Goal: Check status

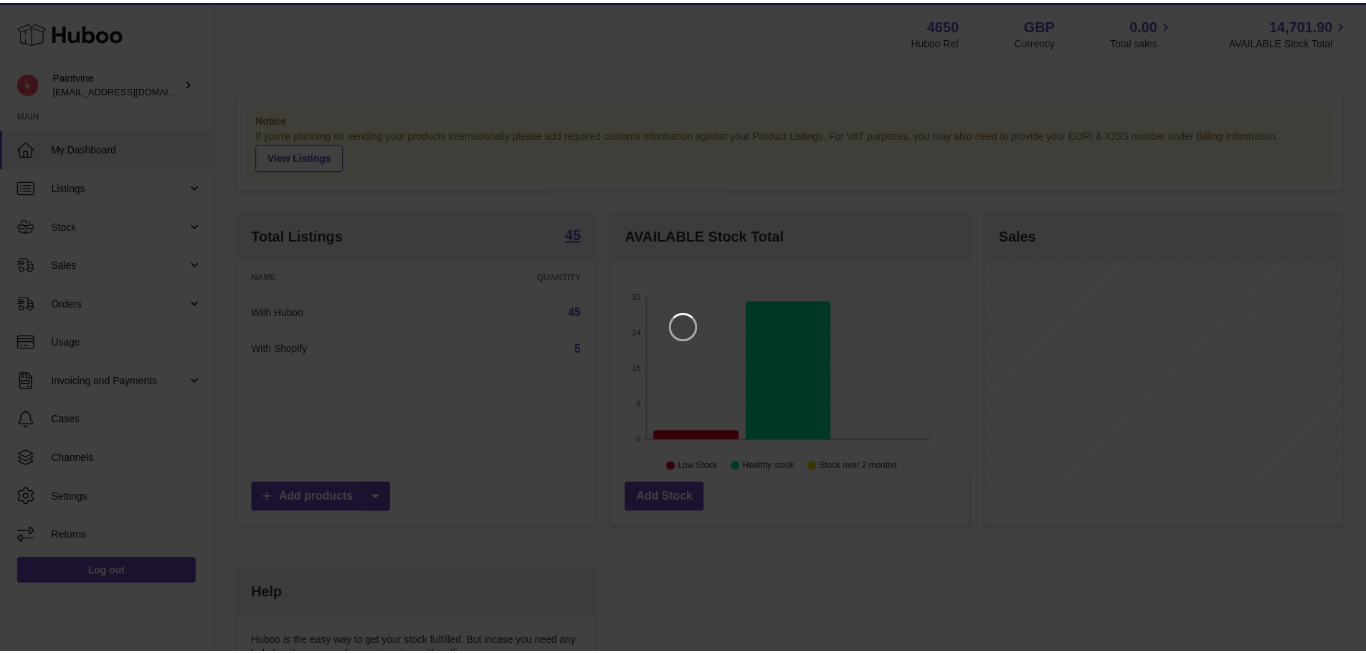
scroll to position [224, 362]
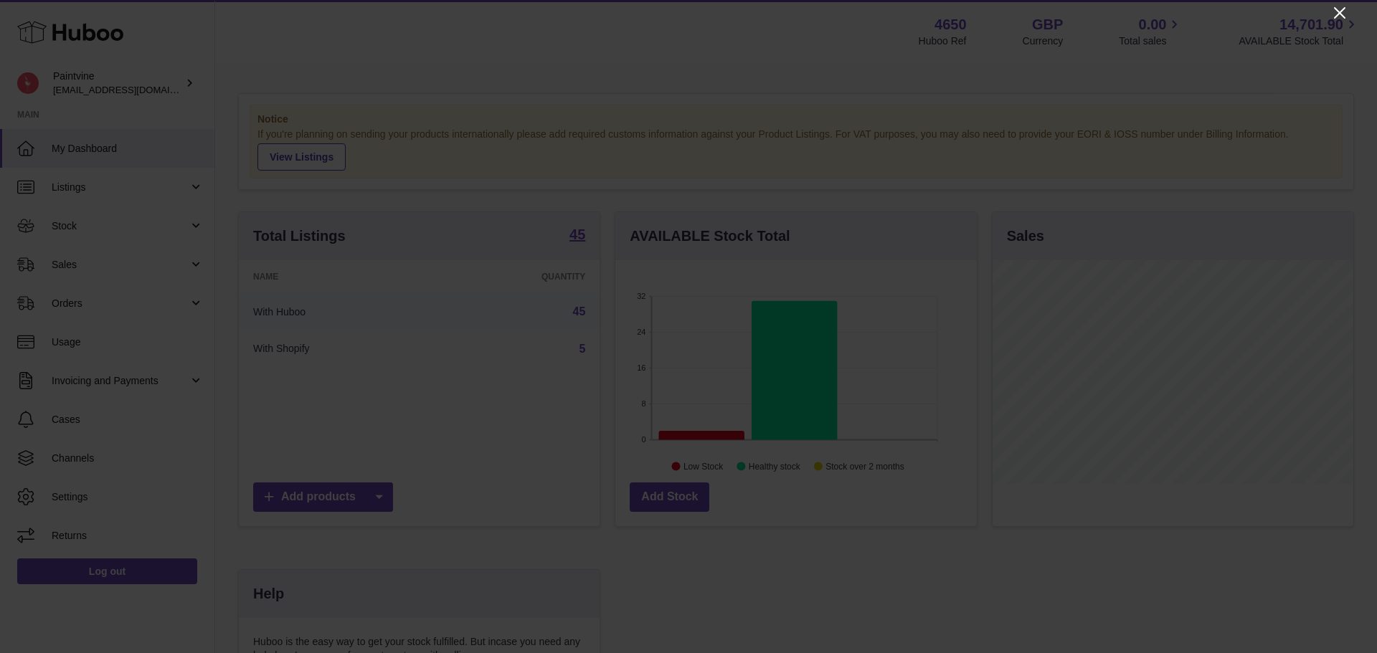
click at [1337, 12] on icon "Close" at bounding box center [1339, 12] width 17 height 17
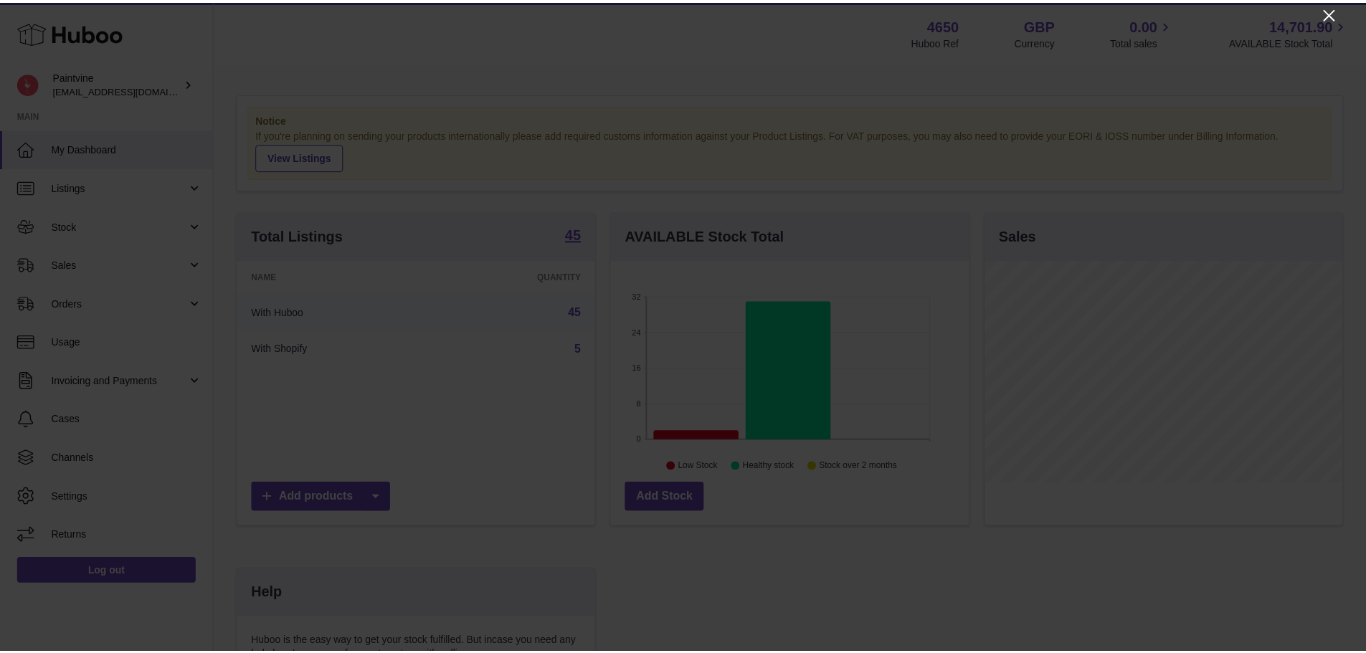
scroll to position [717080, 716947]
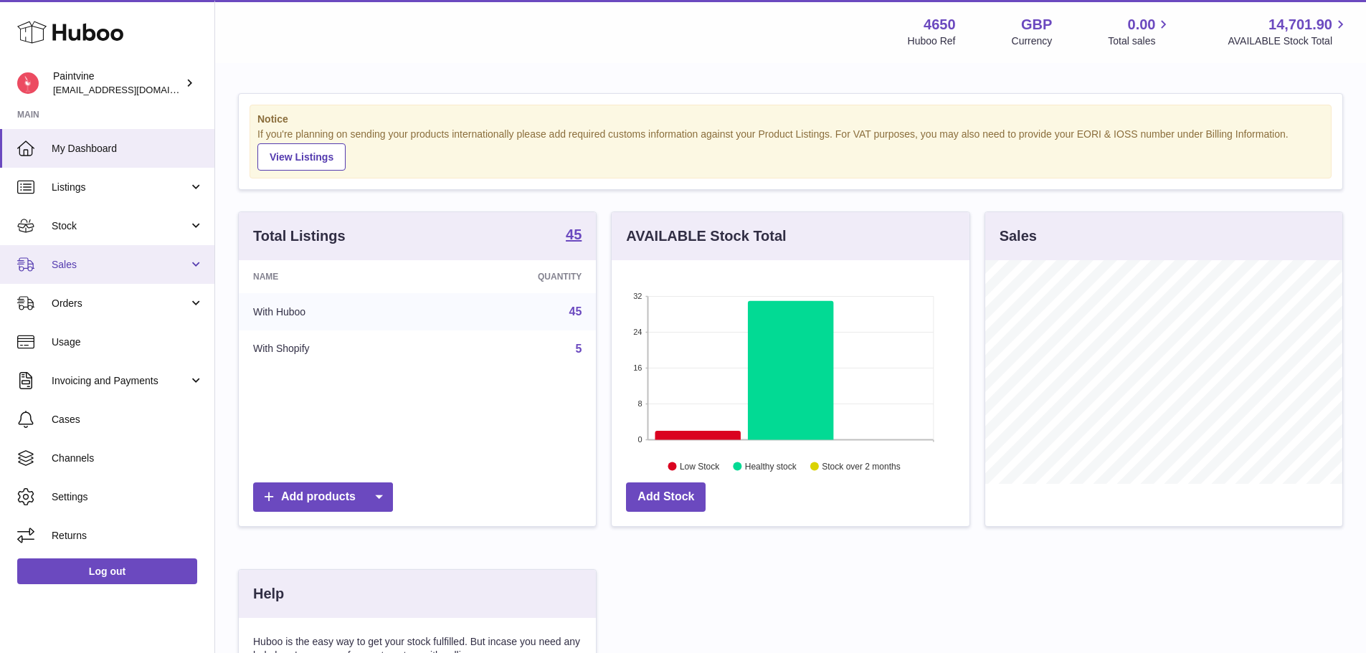
click at [101, 260] on span "Sales" at bounding box center [120, 265] width 137 height 14
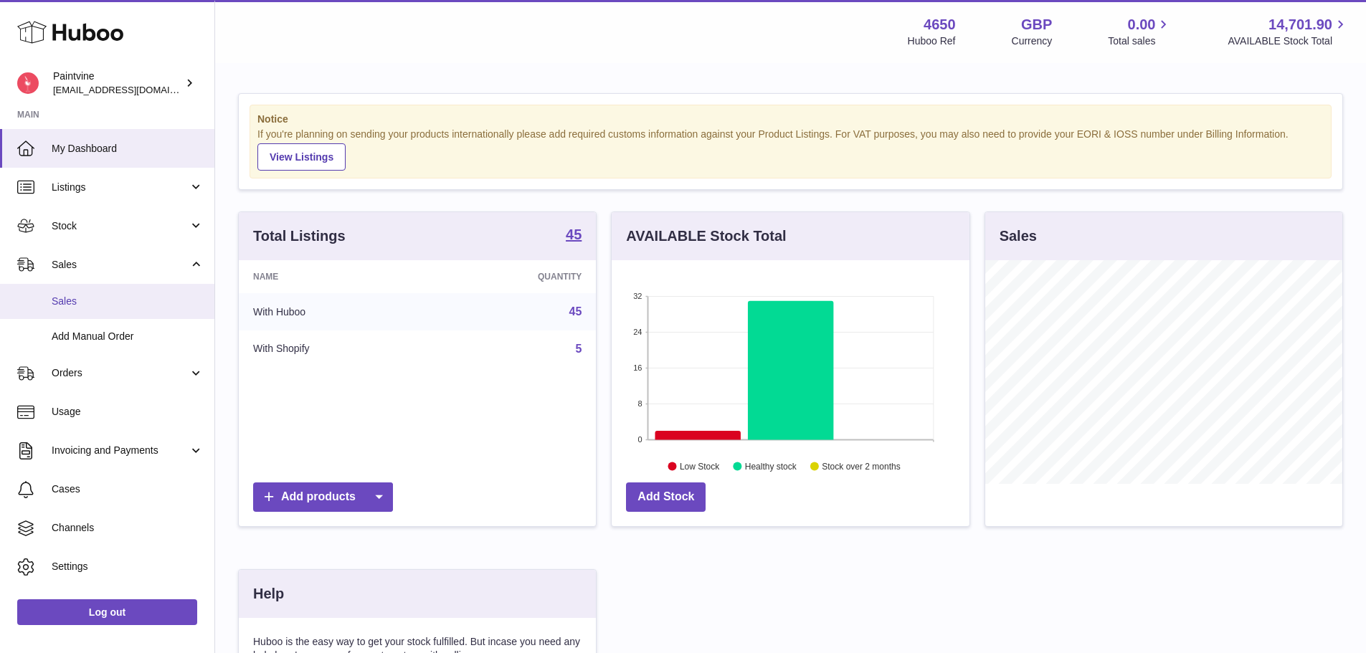
click at [95, 308] on link "Sales" at bounding box center [107, 301] width 214 height 35
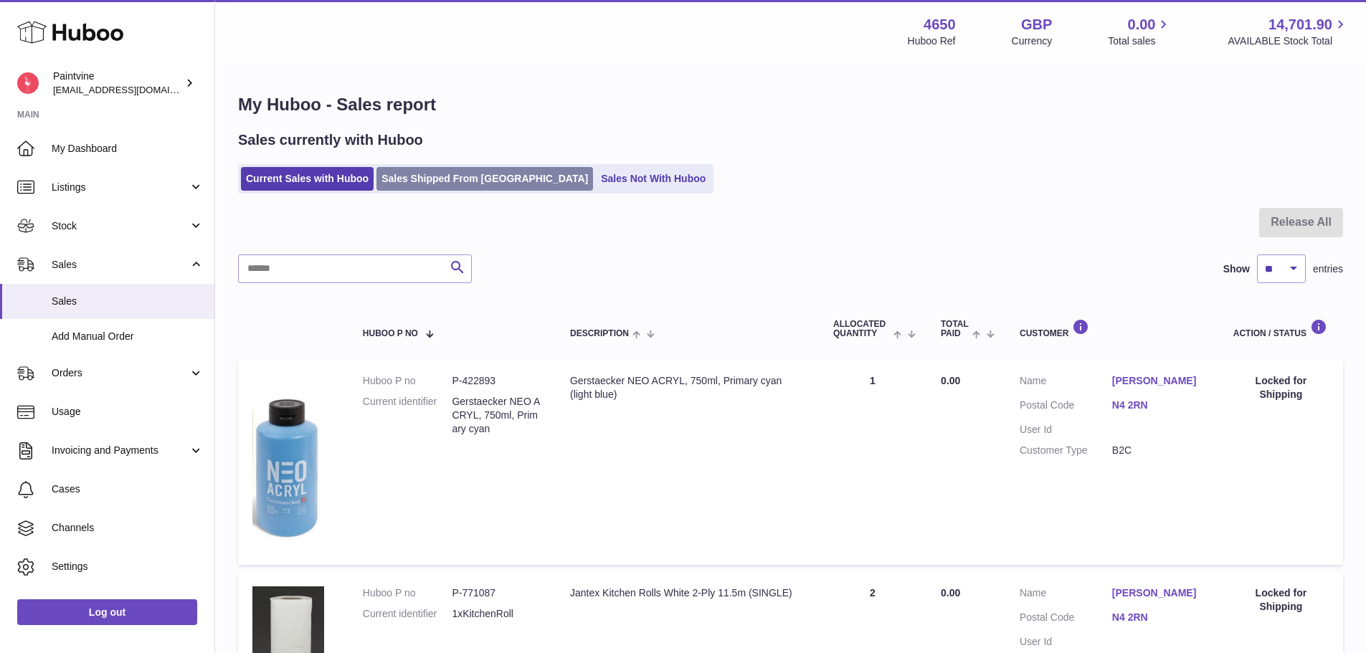
click at [400, 174] on link "Sales Shipped From [GEOGRAPHIC_DATA]" at bounding box center [485, 179] width 217 height 24
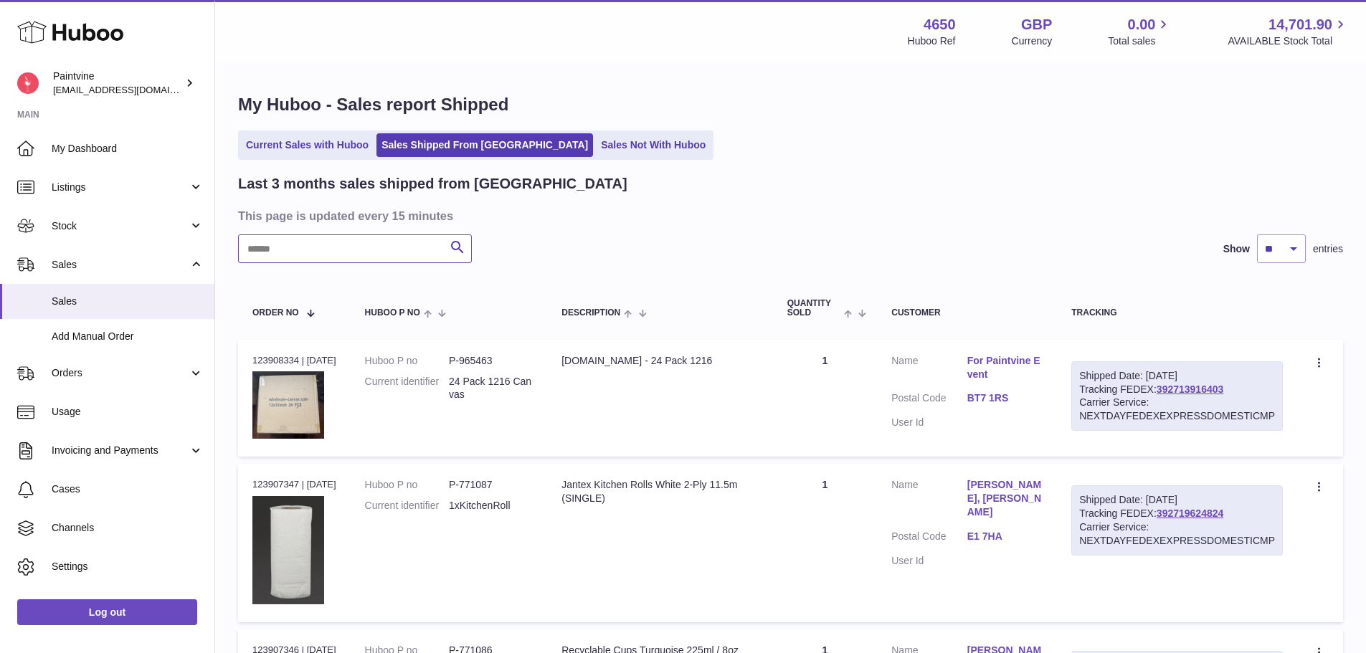
click at [368, 260] on input "text" at bounding box center [355, 249] width 234 height 29
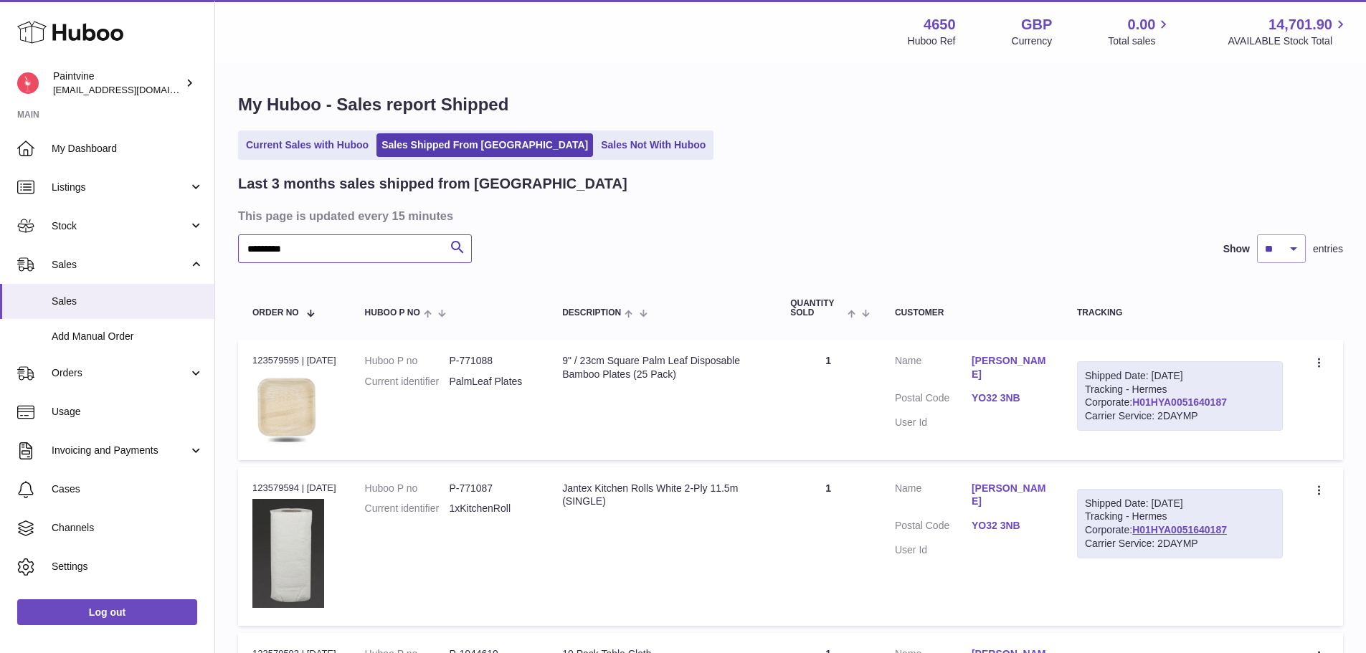
type input "*********"
